Goal: Information Seeking & Learning: Learn about a topic

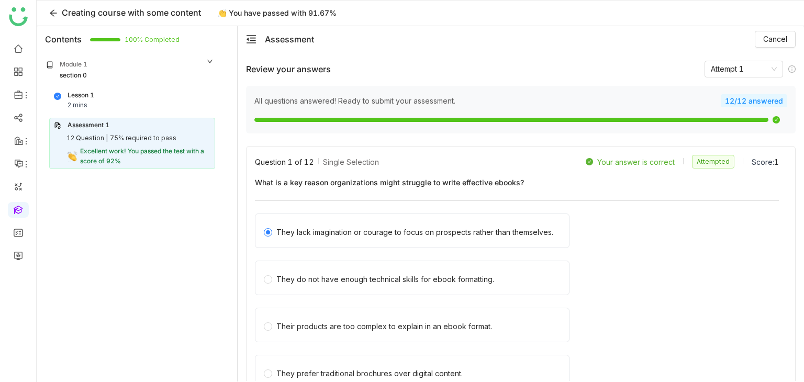
scroll to position [4658, 0]
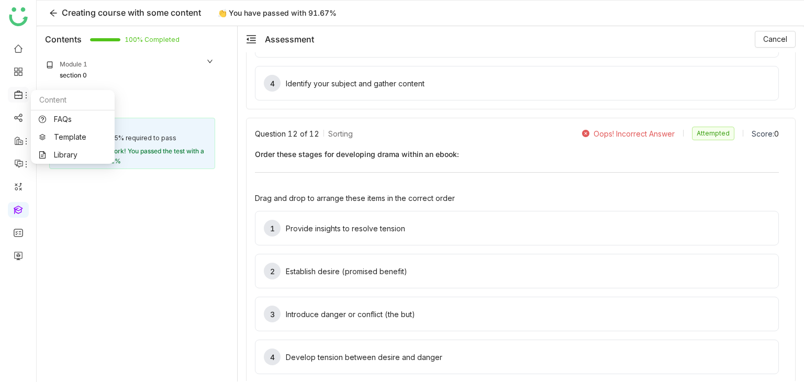
click at [20, 93] on icon at bounding box center [18, 94] width 9 height 9
click at [69, 156] on link "Library" at bounding box center [73, 154] width 68 height 7
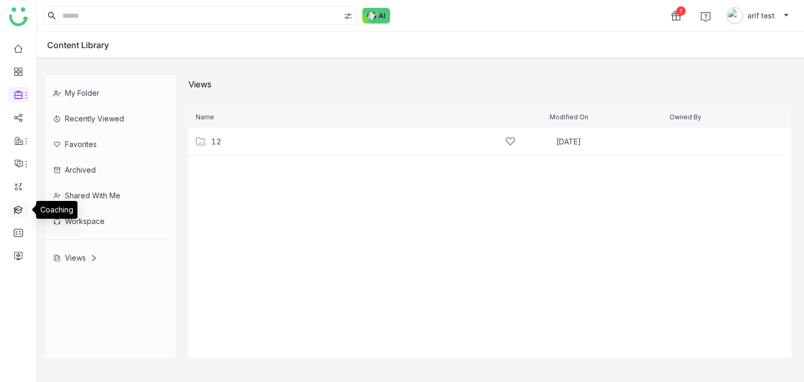
click at [16, 212] on link at bounding box center [18, 209] width 9 height 9
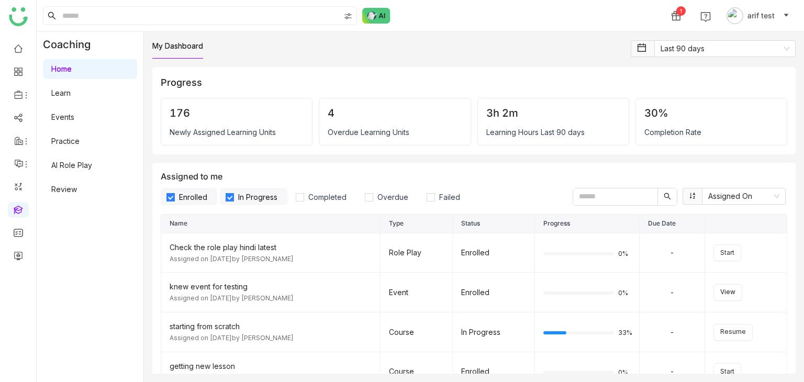
click at [71, 95] on link "Learn" at bounding box center [60, 92] width 19 height 9
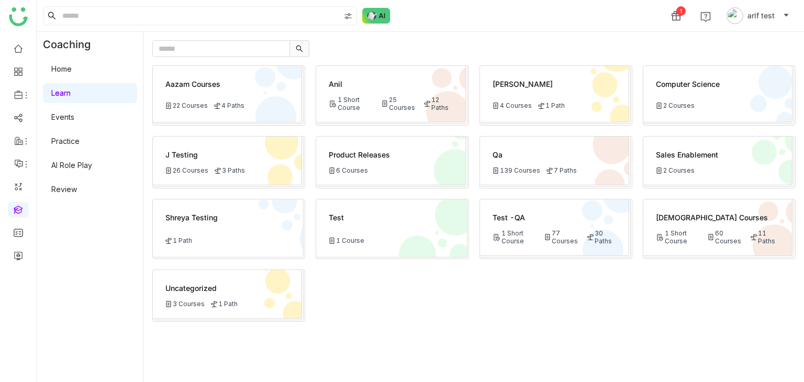
click at [520, 168] on div "139 Courses" at bounding box center [516, 170] width 48 height 8
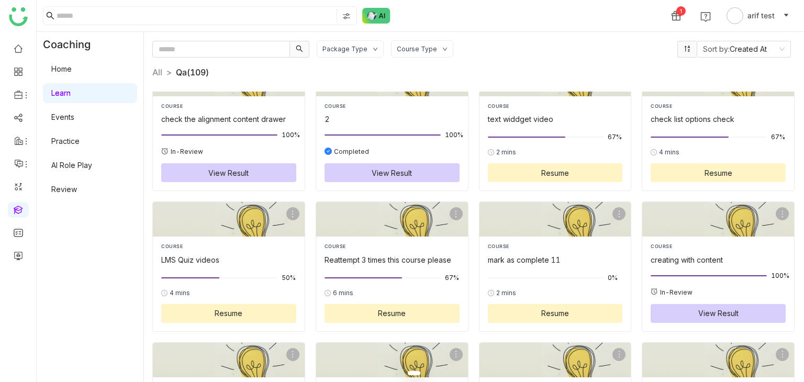
scroll to position [1588, 0]
